Goal: Transaction & Acquisition: Purchase product/service

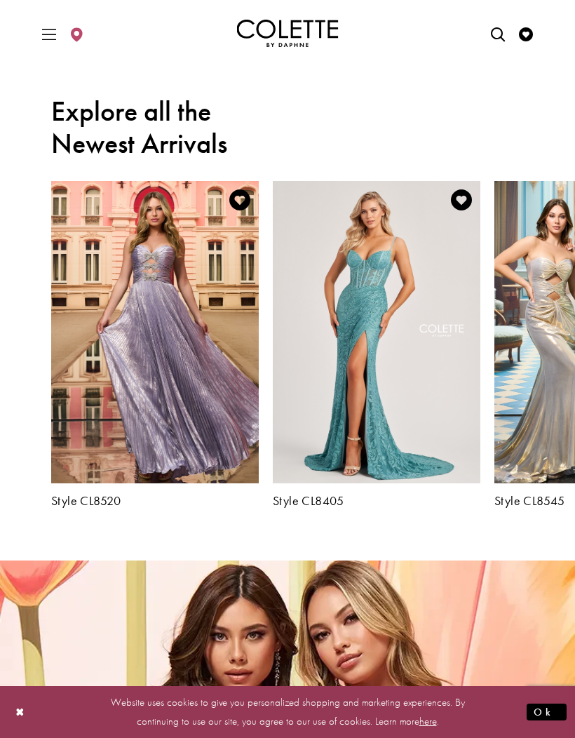
scroll to position [1335, 0]
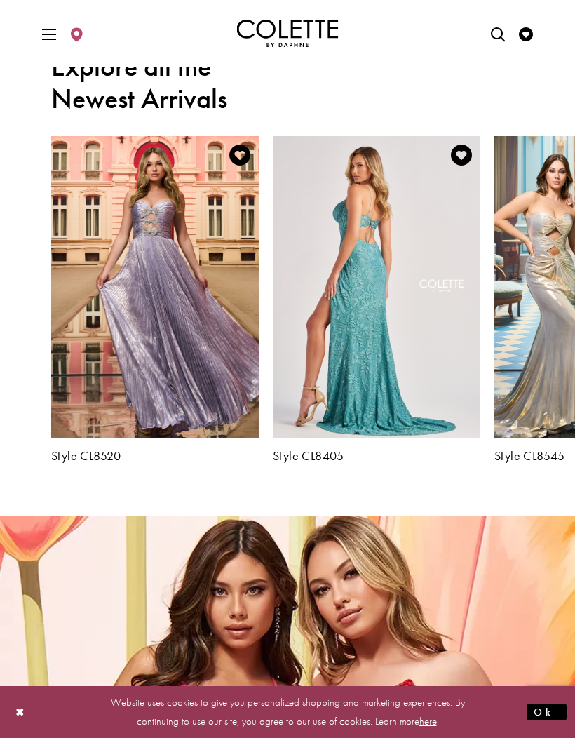
click at [58, 36] on span "Toggle Main Navigation Menu" at bounding box center [49, 33] width 21 height 39
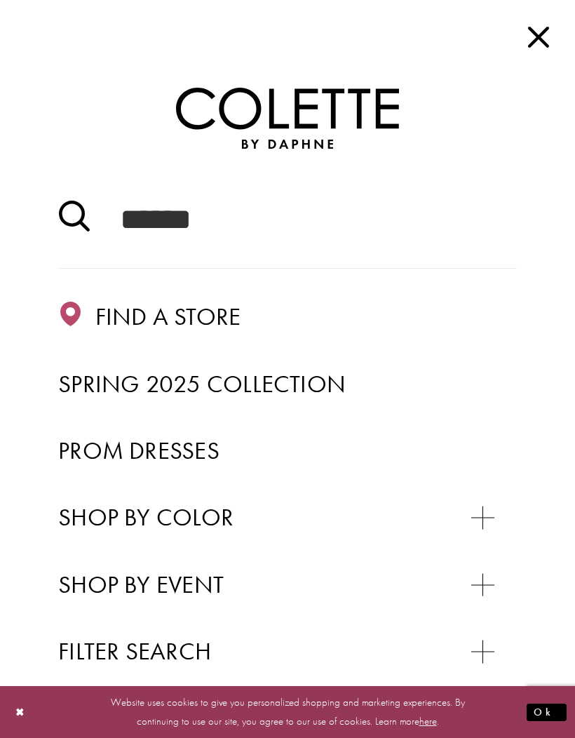
click at [198, 461] on span "Prom Dresses" at bounding box center [138, 450] width 161 height 31
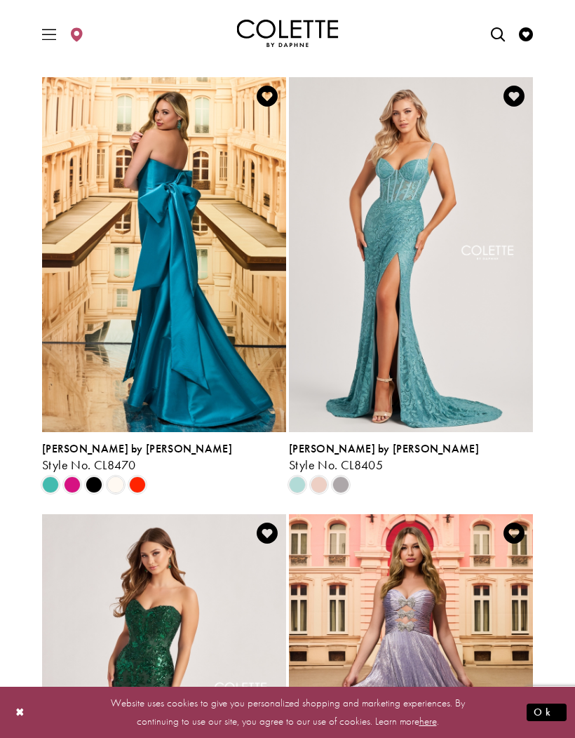
scroll to position [361, 0]
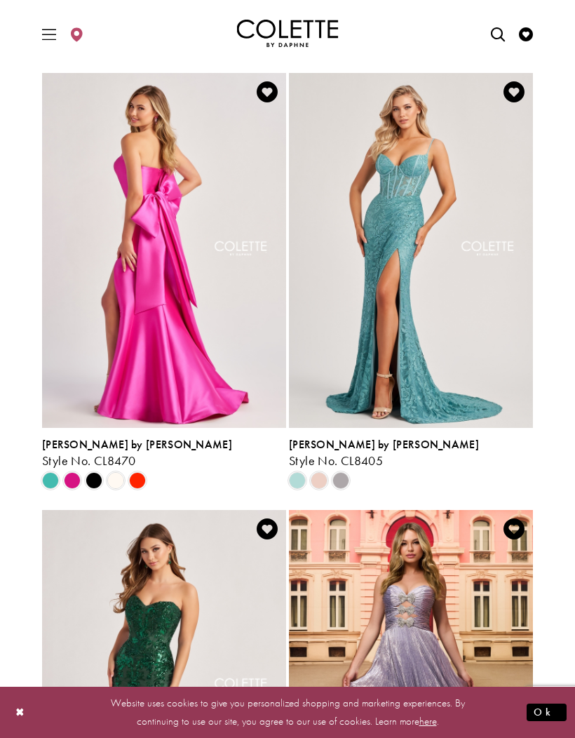
click at [134, 480] on span "Product List" at bounding box center [137, 480] width 17 height 17
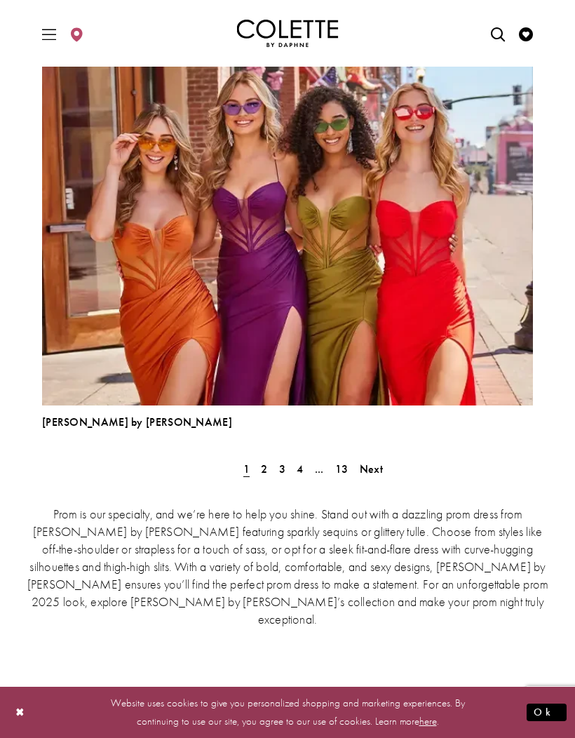
scroll to position [3881, 0]
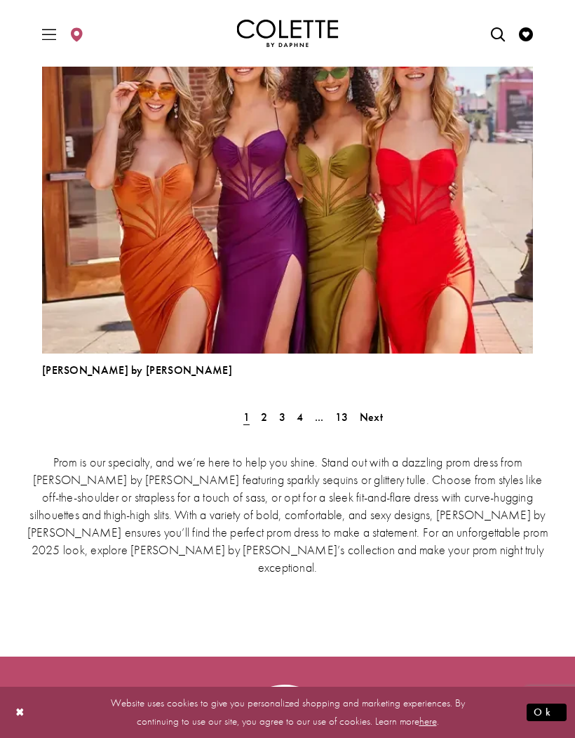
click at [259, 419] on link "2" at bounding box center [264, 417] width 15 height 20
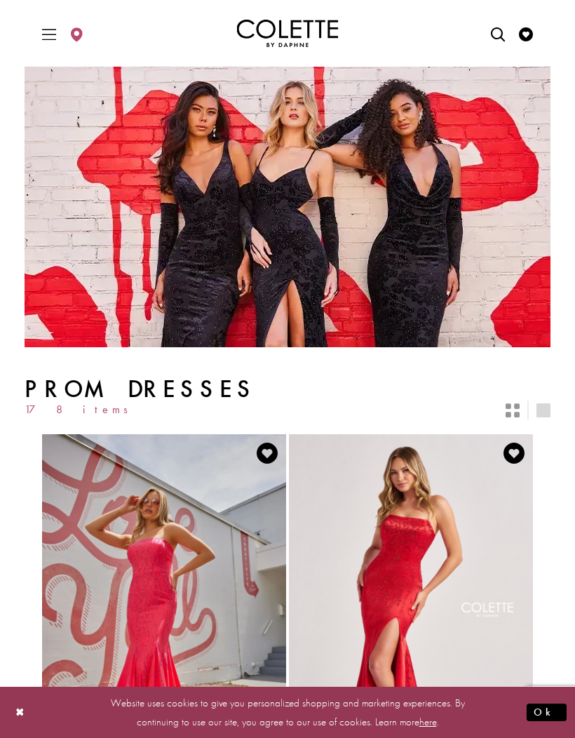
click at [50, 40] on icon "Toggle Main Navigation Menu" at bounding box center [49, 34] width 14 height 14
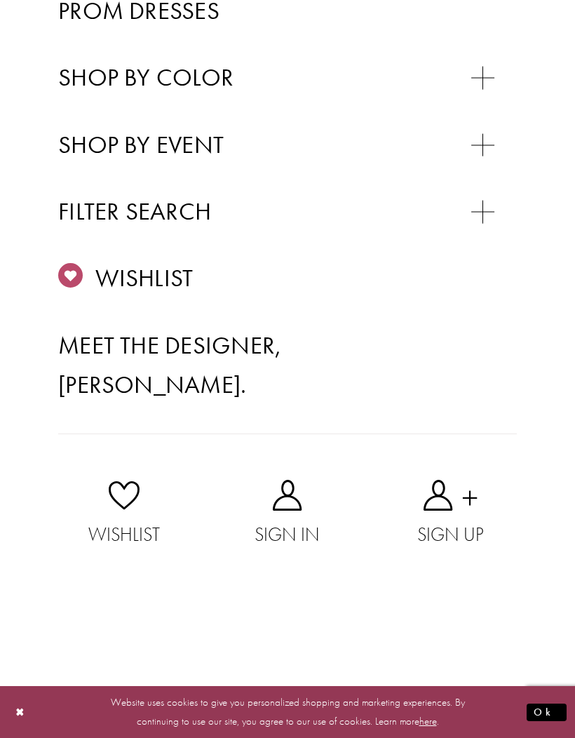
scroll to position [739, 0]
click at [214, 232] on span "A-LINE DRESSES" at bounding box center [173, 245] width 145 height 27
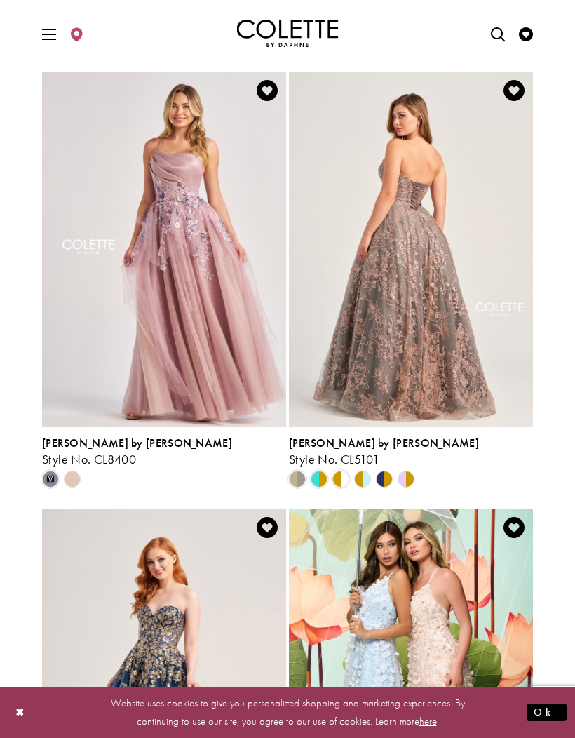
scroll to position [2243, 0]
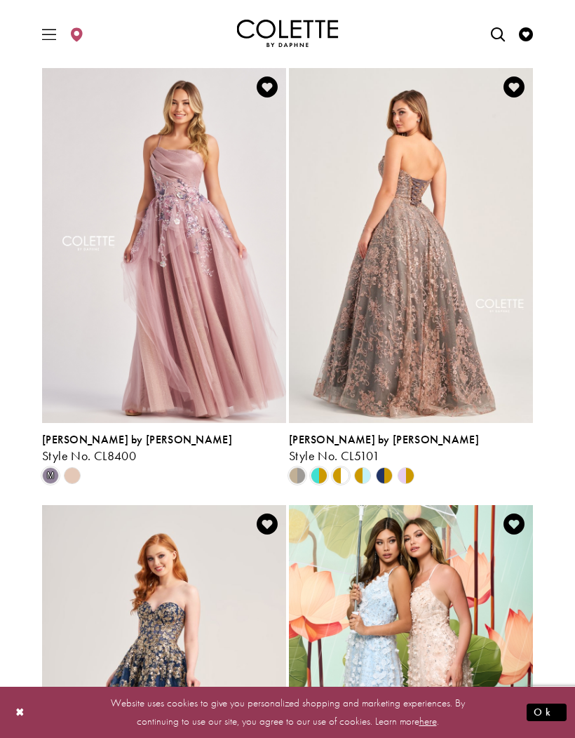
click at [229, 473] on div "Skip Color List #2688310eb5 to end m Color List #2688310eb5 End" at bounding box center [164, 475] width 244 height 24
click at [432, 250] on img "Visit Colette by Daphne Style No. CL5101 Page" at bounding box center [411, 245] width 244 height 355
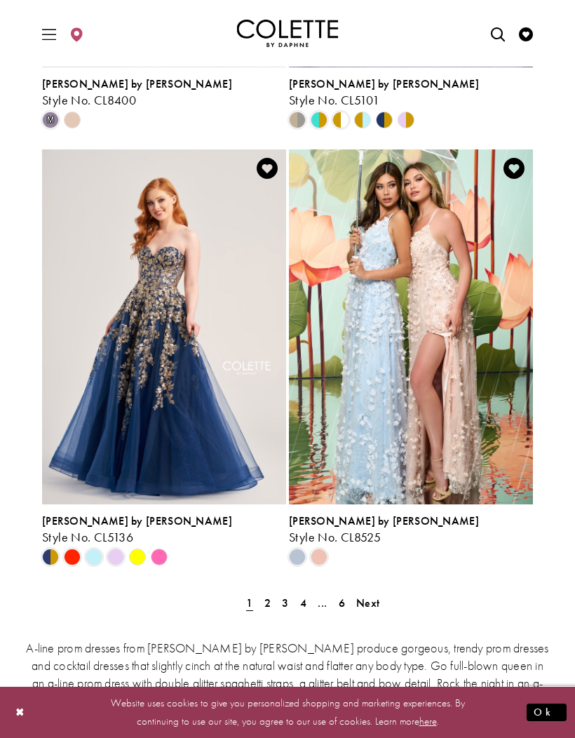
scroll to position [2607, 0]
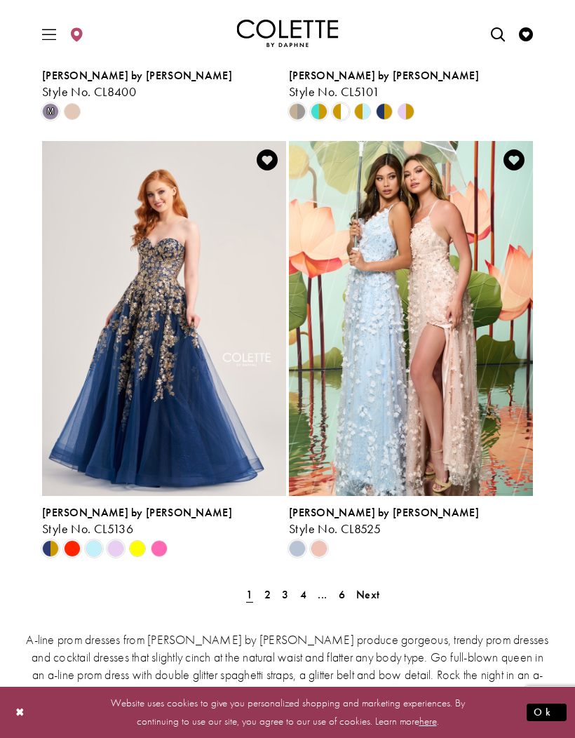
click at [268, 591] on span "2" at bounding box center [267, 594] width 6 height 15
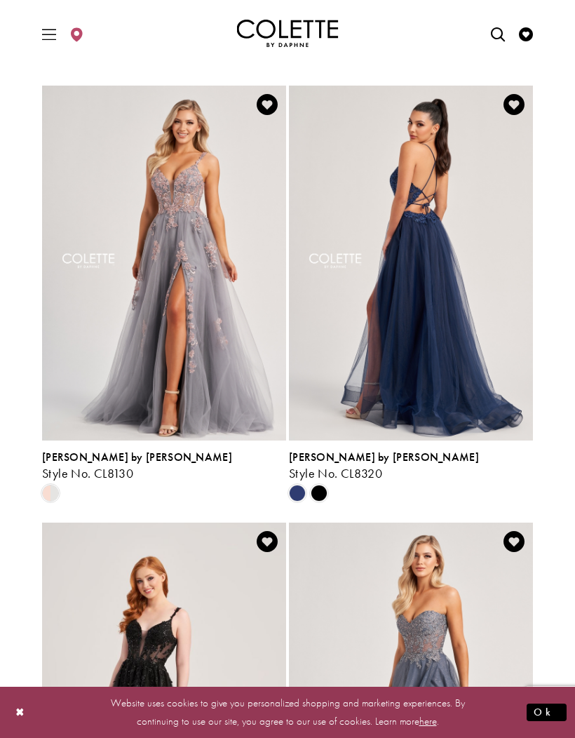
scroll to position [476, 0]
click at [318, 495] on span "Product List" at bounding box center [319, 493] width 17 height 17
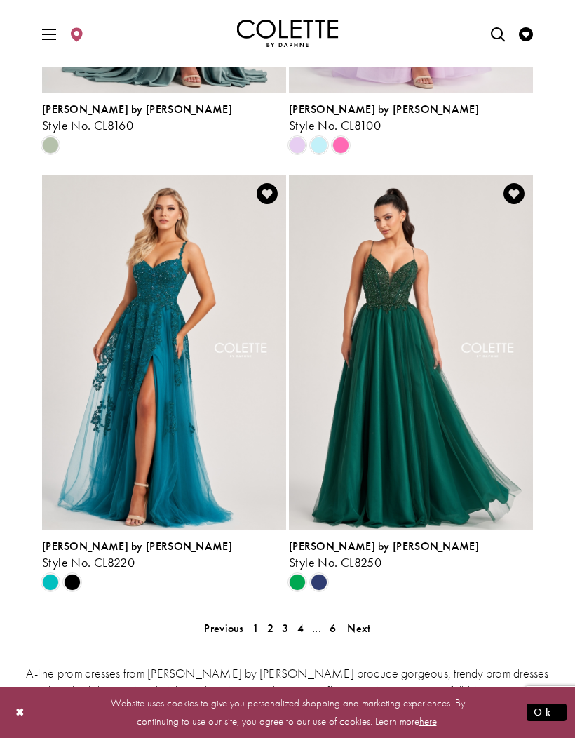
scroll to position [2581, 0]
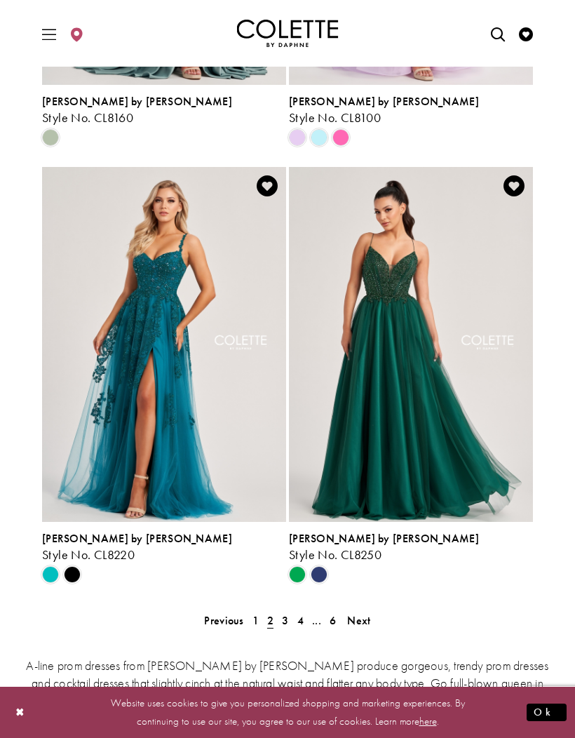
click at [287, 623] on span "3" at bounding box center [285, 620] width 6 height 15
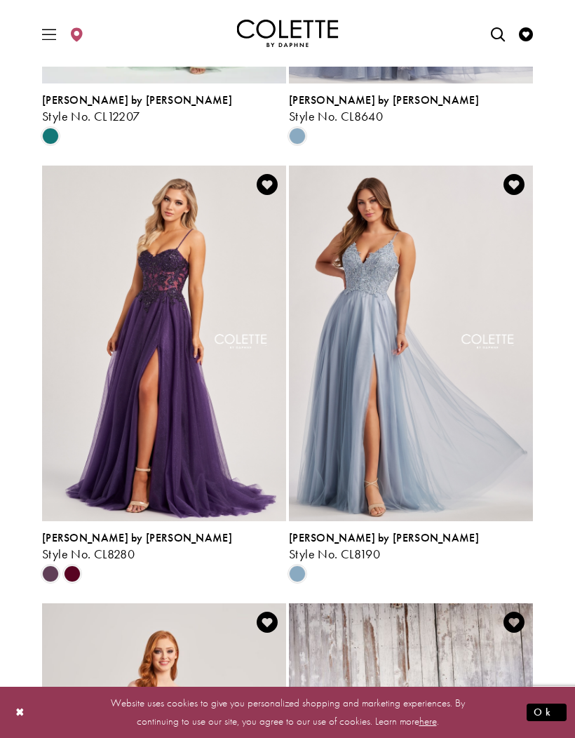
scroll to position [904, 0]
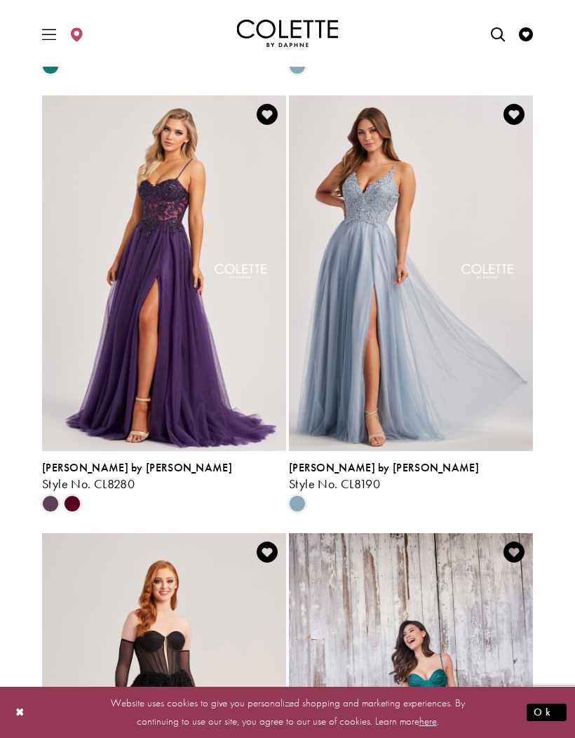
click at [78, 497] on span "Product List" at bounding box center [72, 503] width 17 height 17
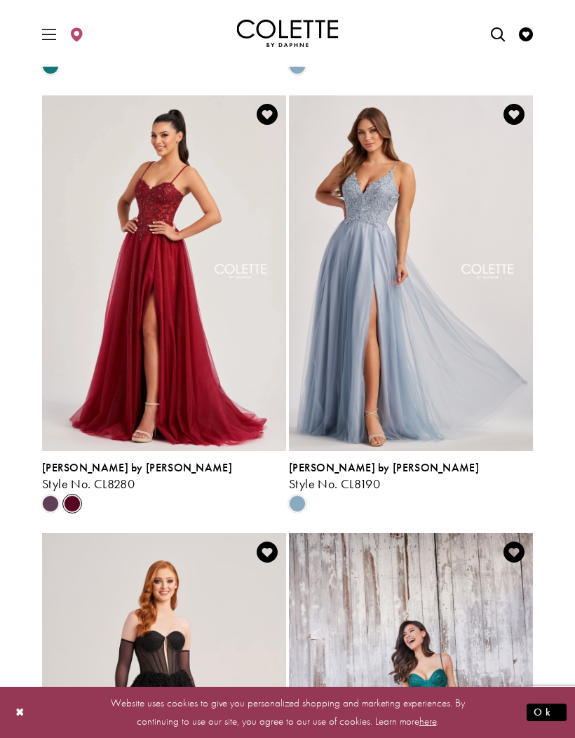
click at [274, 119] on icon "Add to Wishlist" at bounding box center [267, 114] width 21 height 21
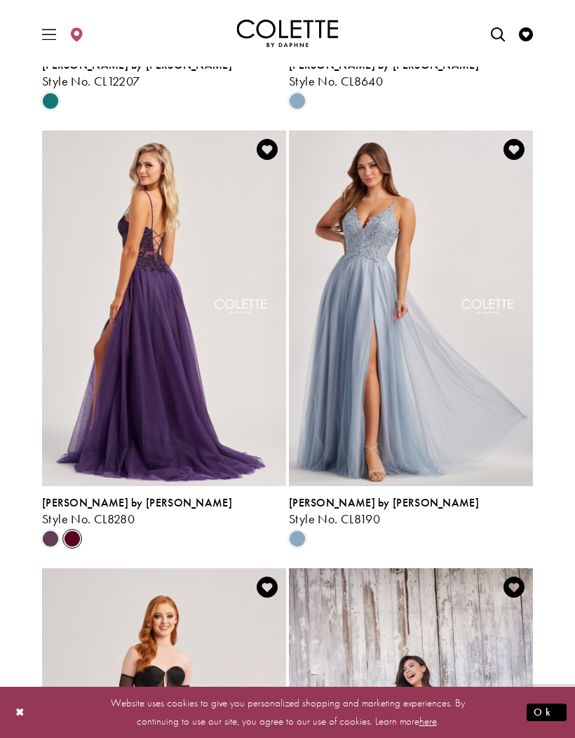
scroll to position [870, 0]
click at [271, 146] on icon "Add to Wishlist" at bounding box center [267, 148] width 21 height 21
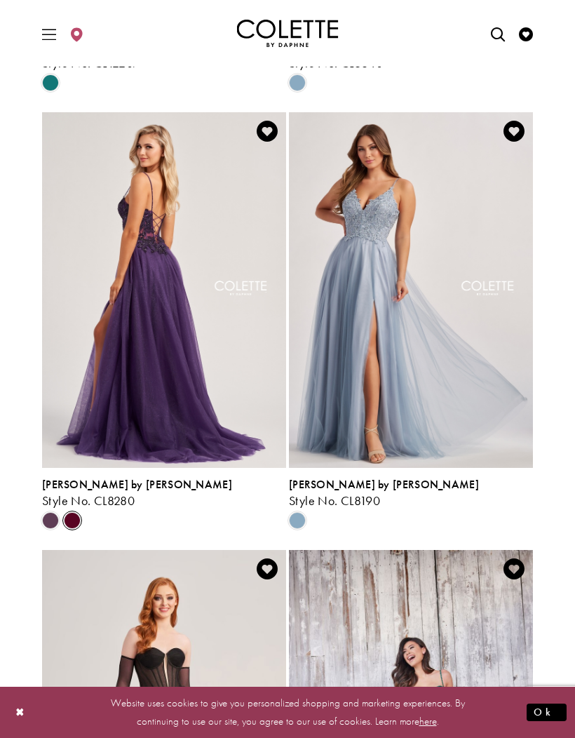
scroll to position [888, 0]
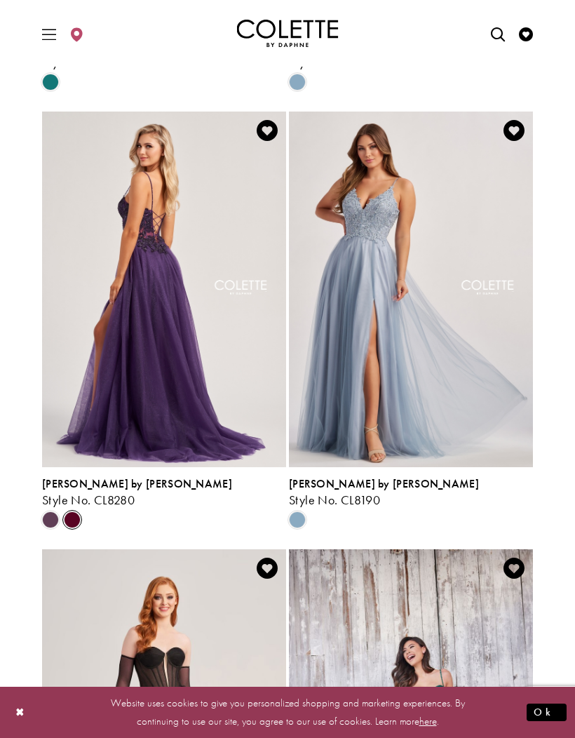
click at [117, 491] on div "Colette by Daphne Style No. CL8280" at bounding box center [164, 492] width 244 height 29
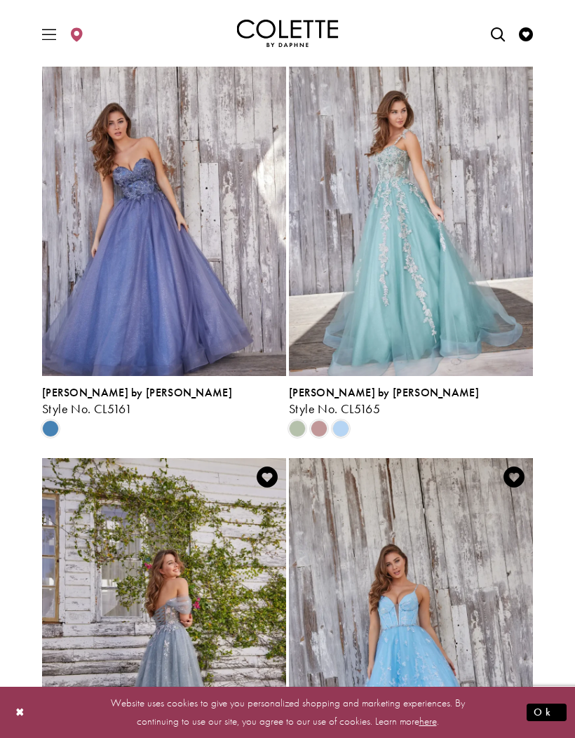
scroll to position [1833, 0]
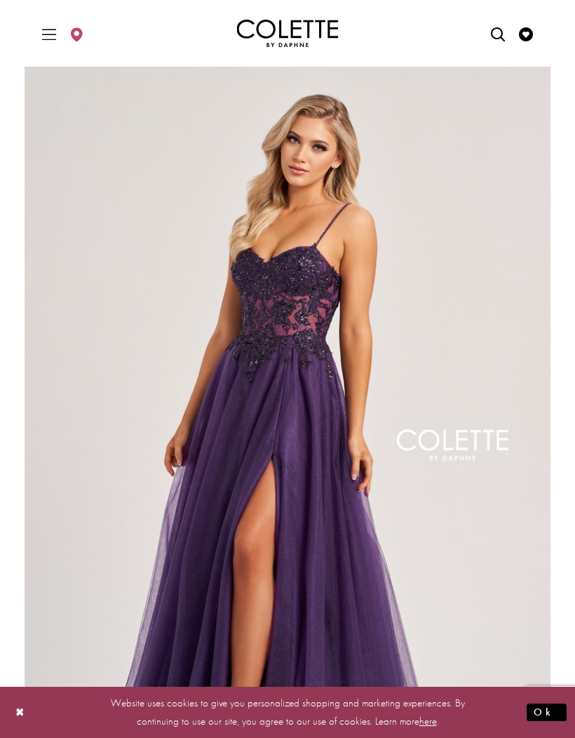
click at [530, 33] on icon "Visit Wishlist Page" at bounding box center [526, 34] width 14 height 14
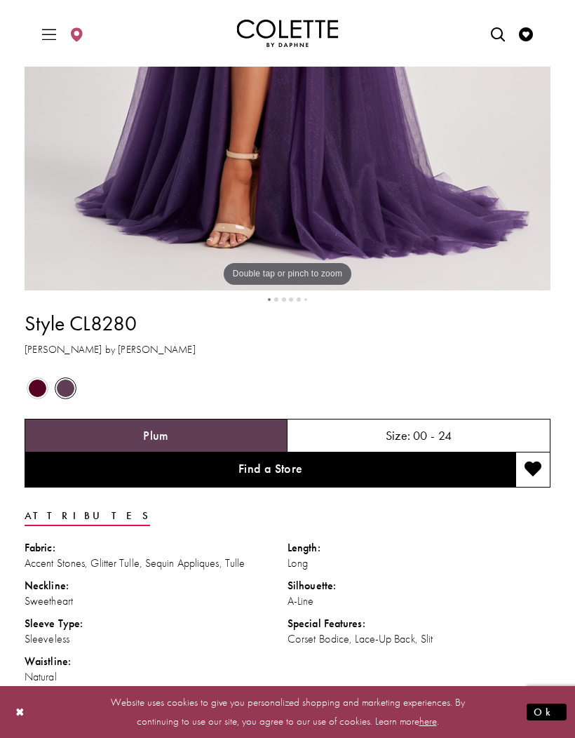
click at [36, 391] on span "Product color controls state depends on size chosen" at bounding box center [38, 388] width 18 height 18
